Goal: Information Seeking & Learning: Learn about a topic

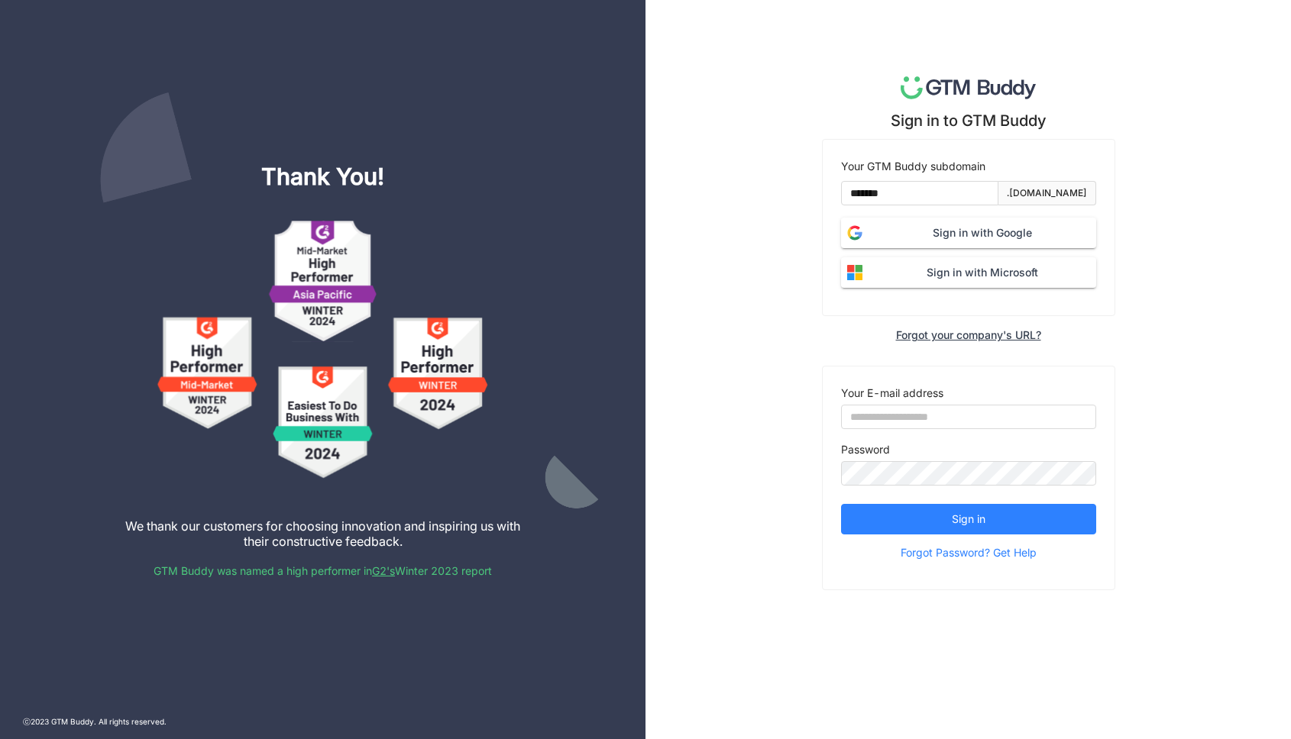
click at [946, 230] on span "Sign in with Google" at bounding box center [982, 233] width 228 height 17
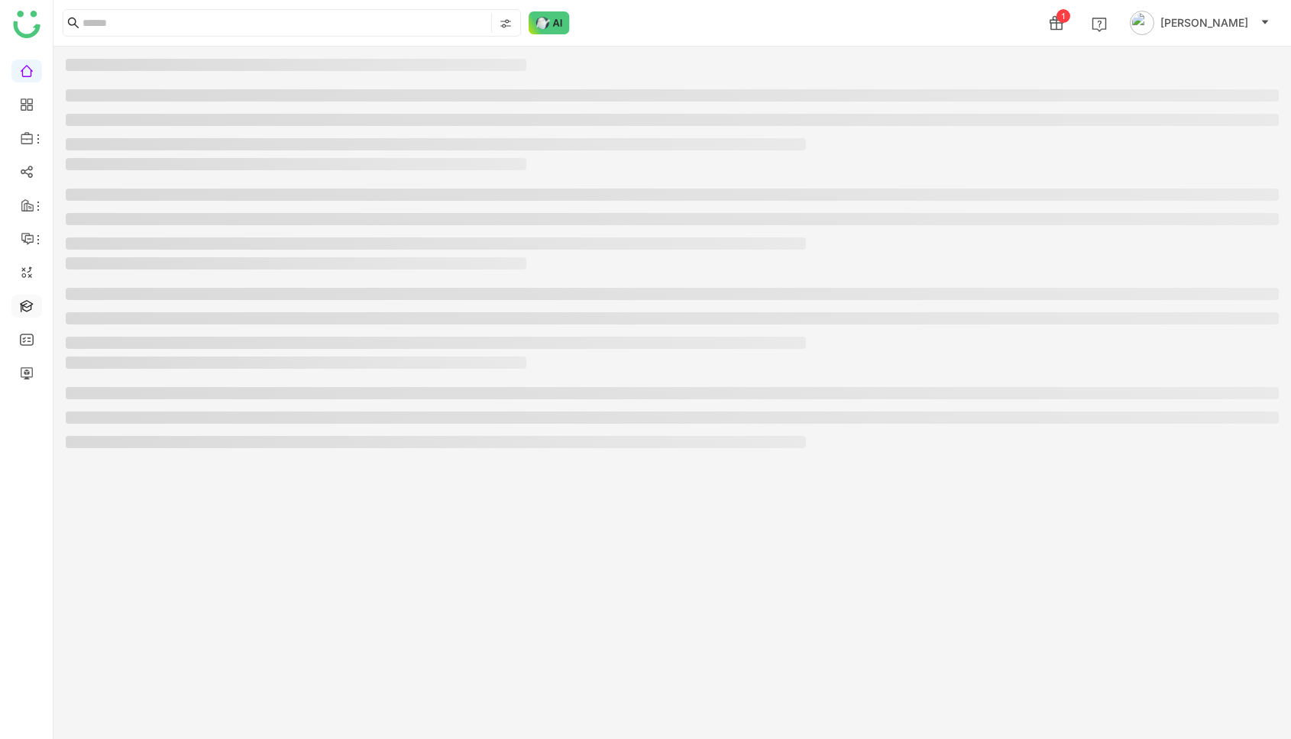
click at [30, 299] on link at bounding box center [27, 305] width 14 height 13
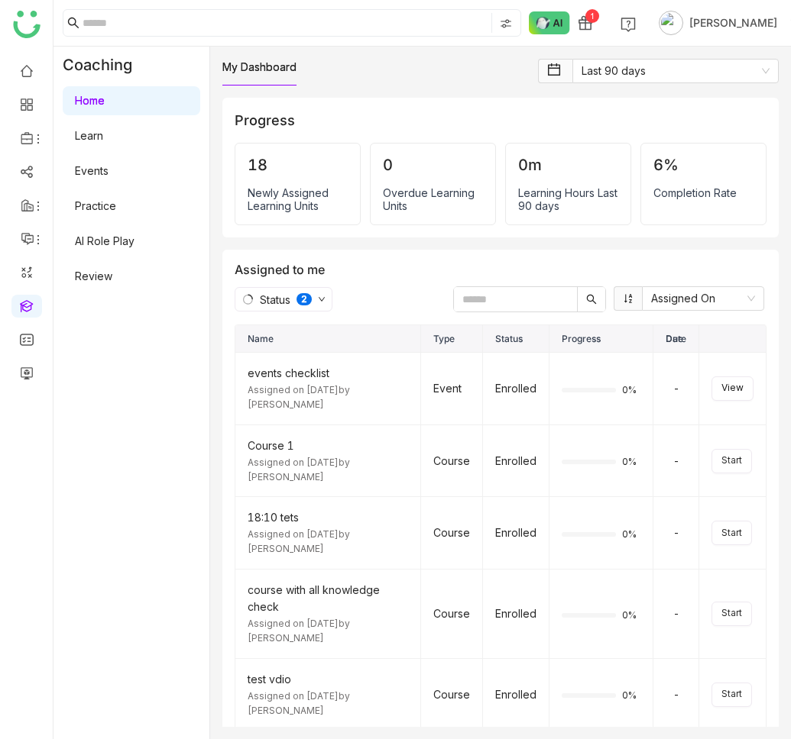
click at [734, 37] on div "1 Uday Kiran" at bounding box center [690, 23] width 241 height 31
click at [723, 24] on span "Uday Kiran" at bounding box center [733, 23] width 88 height 17
click at [463, 40] on div "1 Uday Kiran" at bounding box center [421, 23] width 737 height 46
click at [789, 22] on icon at bounding box center [793, 22] width 9 height 9
click at [85, 129] on link "Learn" at bounding box center [89, 135] width 28 height 13
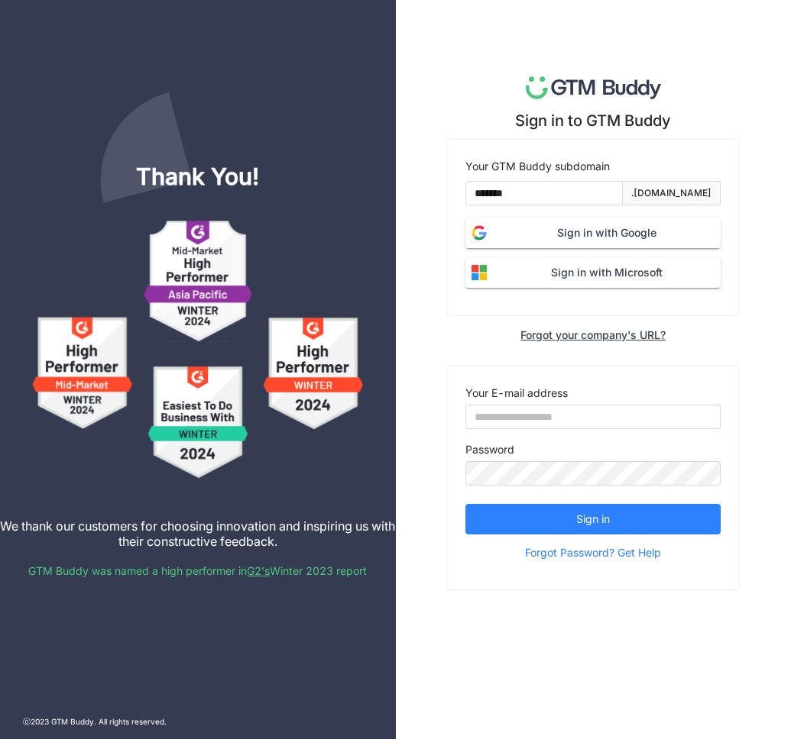
click at [592, 234] on span "Sign in with Google" at bounding box center [607, 233] width 228 height 17
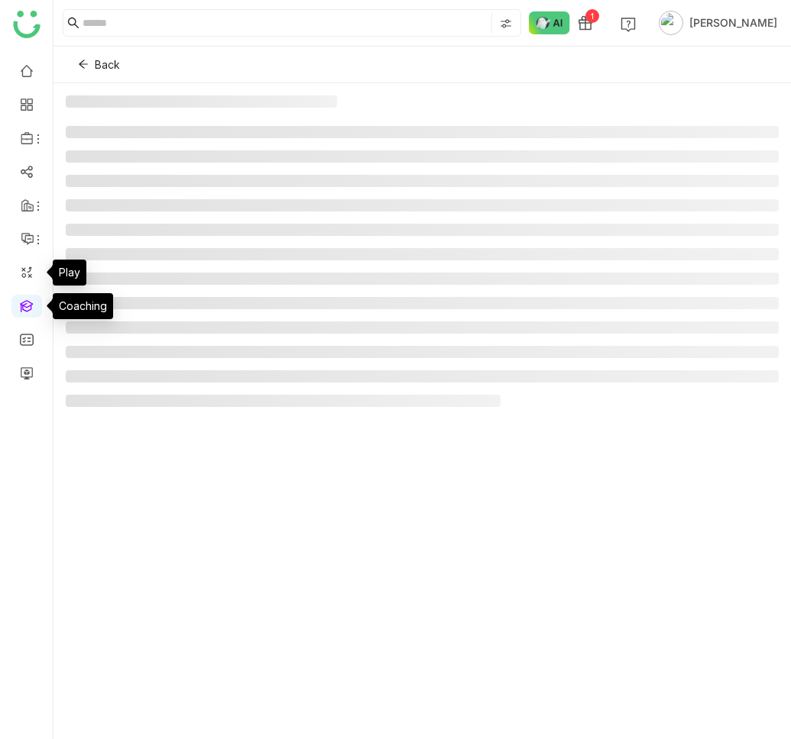
click at [24, 301] on link at bounding box center [27, 305] width 14 height 13
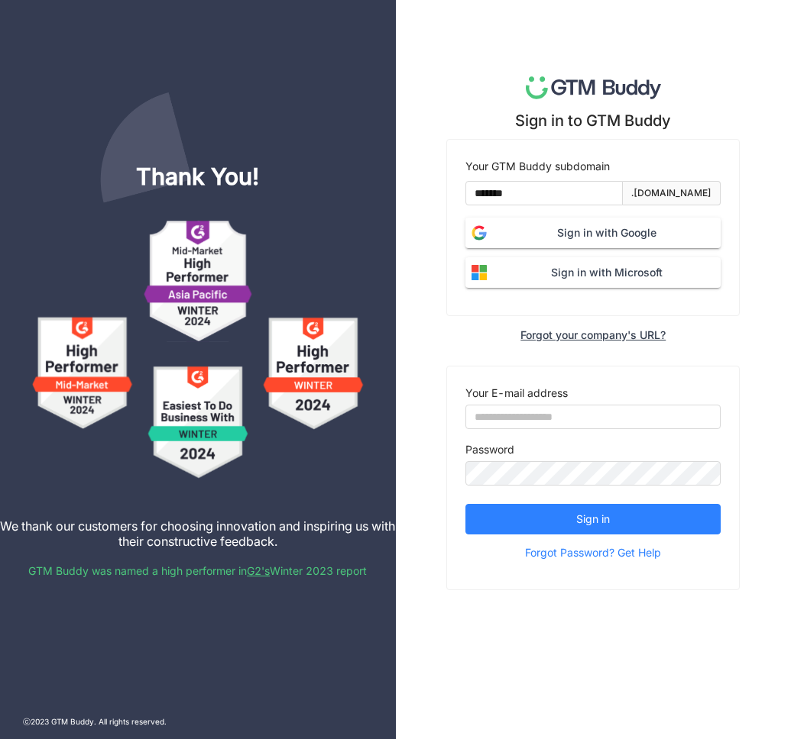
click at [597, 230] on span "Sign in with Google" at bounding box center [607, 233] width 228 height 17
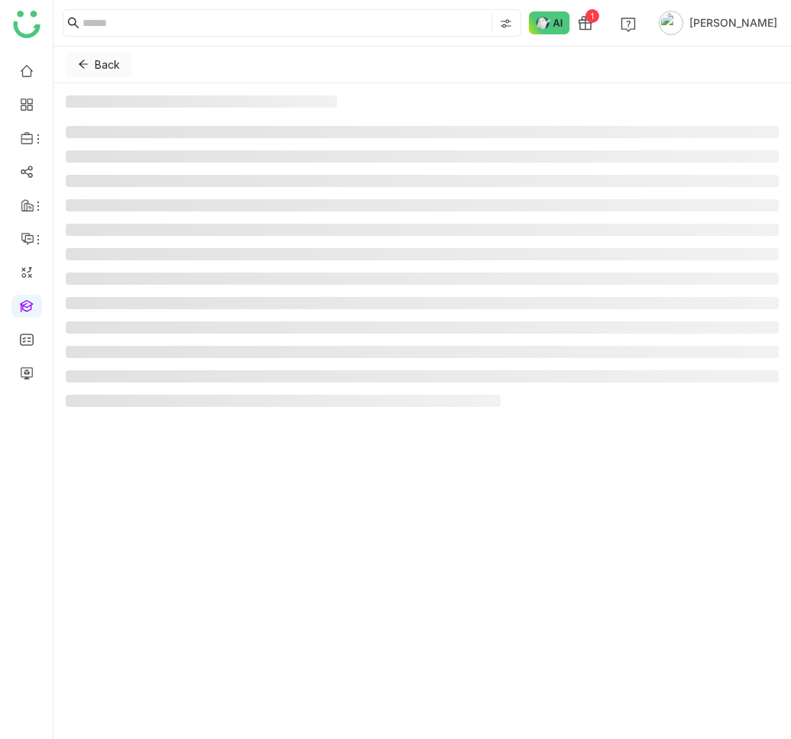
click at [87, 63] on icon at bounding box center [83, 64] width 11 height 11
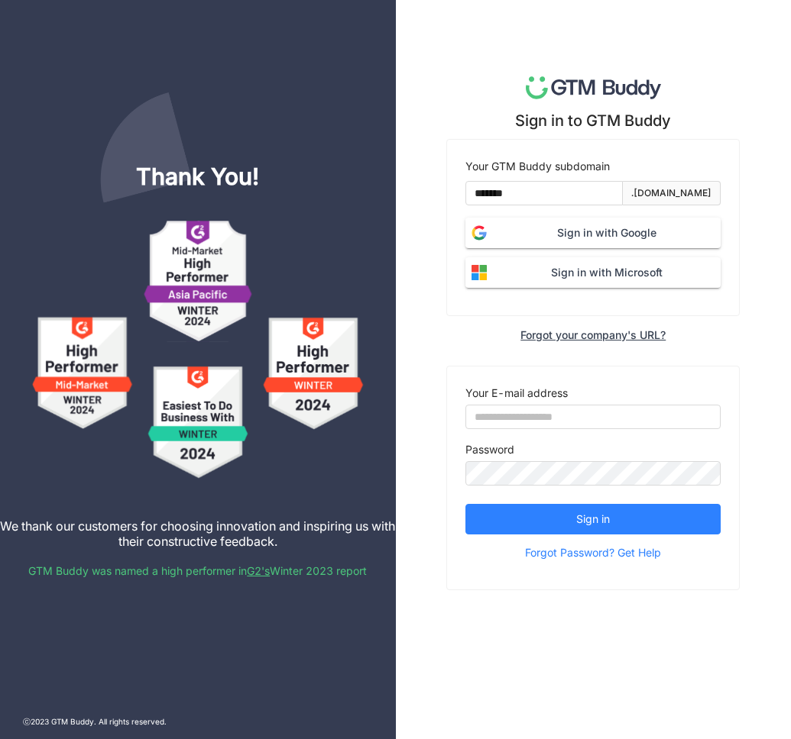
click at [110, 57] on div "Thank You! We thank our customers for choosing innovation and inspiring us with…" at bounding box center [198, 369] width 396 height 739
